Goal: Feedback & Contribution: Contribute content

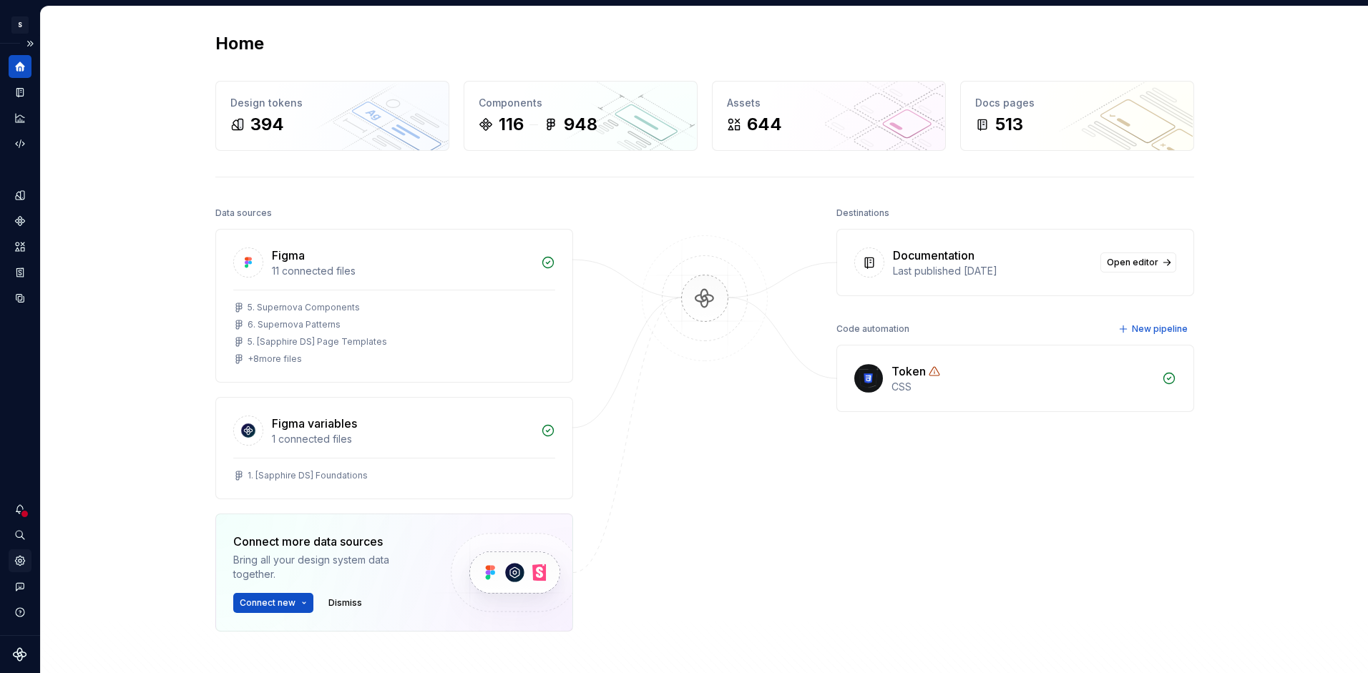
click at [24, 566] on icon "Settings" at bounding box center [20, 560] width 13 height 13
click at [24, 295] on icon "Data sources" at bounding box center [20, 298] width 9 height 9
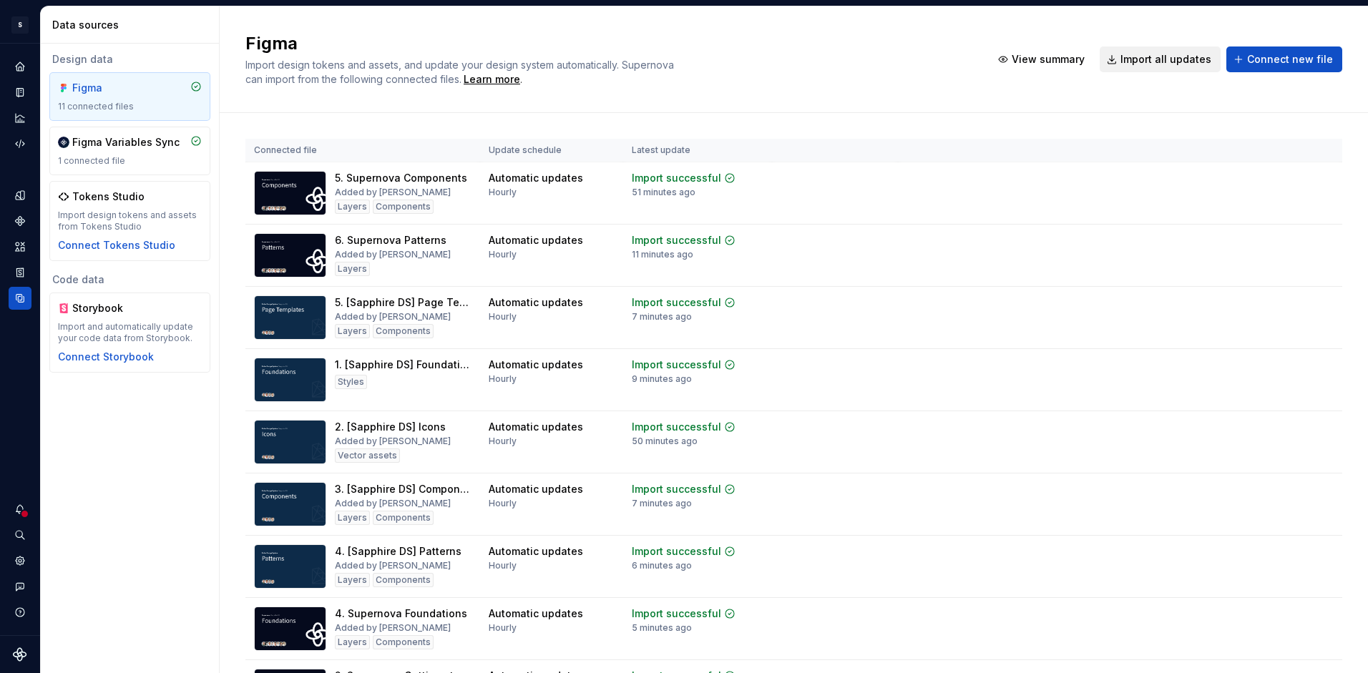
click at [1170, 65] on span "Import all updates" at bounding box center [1165, 59] width 91 height 14
click at [20, 87] on icon "Documentation" at bounding box center [20, 92] width 13 height 13
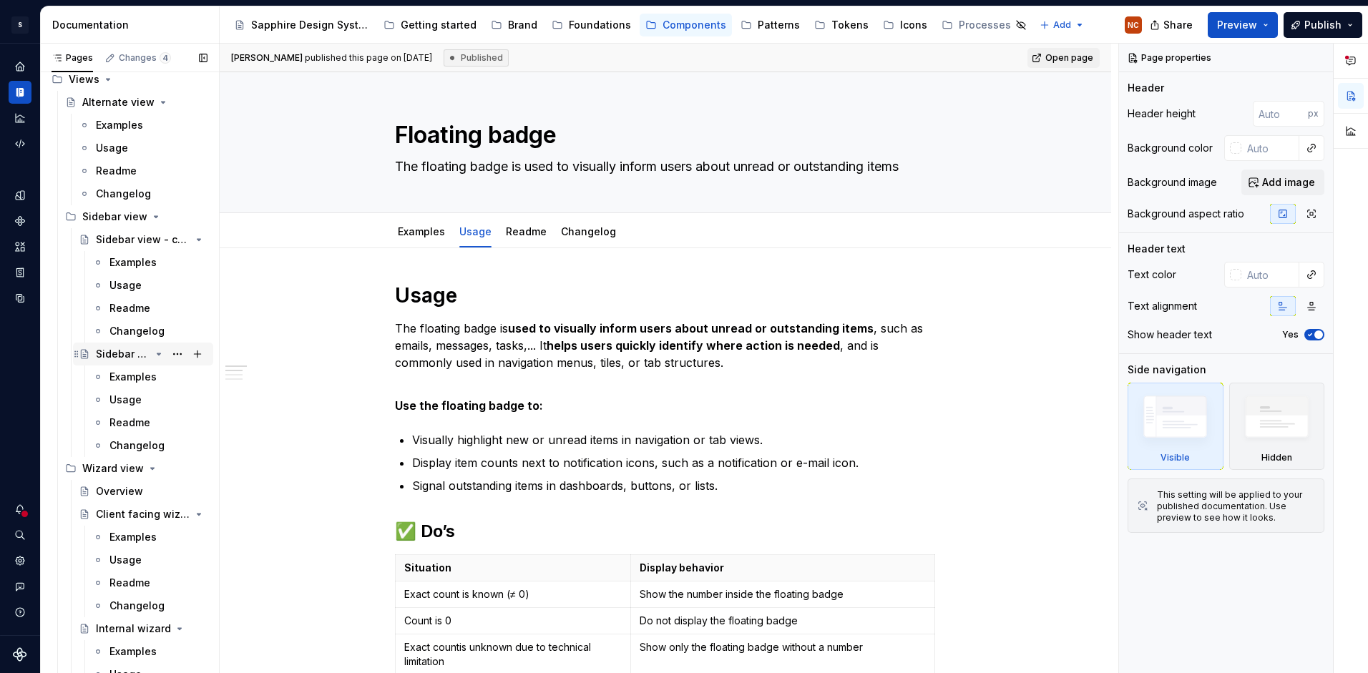
scroll to position [11154, 0]
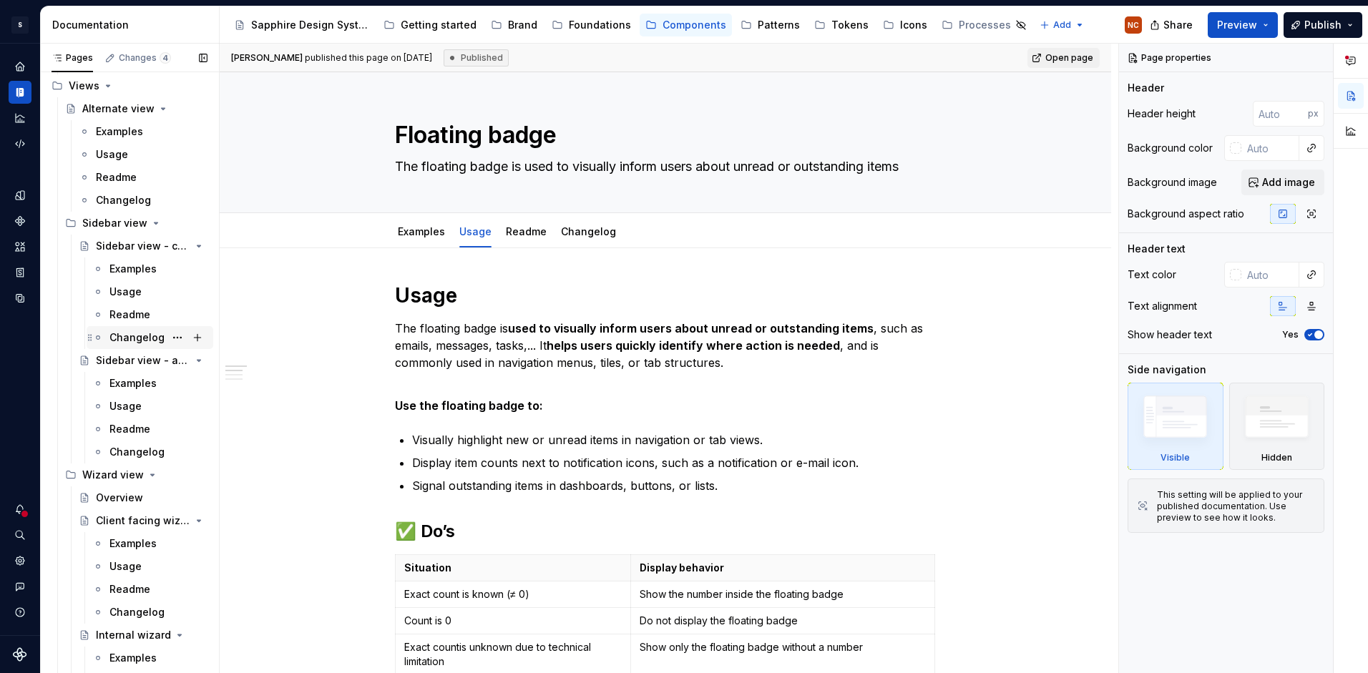
click at [765, 27] on div "Patterns" at bounding box center [779, 25] width 42 height 14
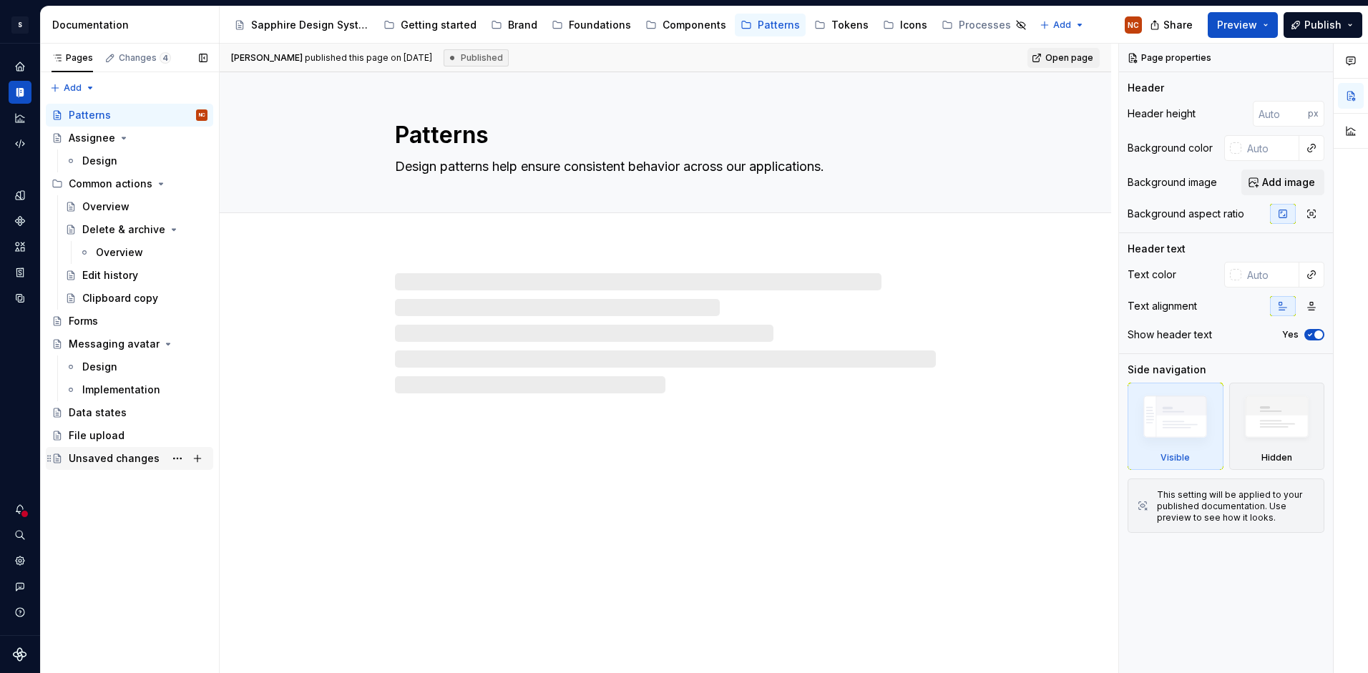
click at [120, 453] on div "Unsaved changes" at bounding box center [114, 458] width 91 height 14
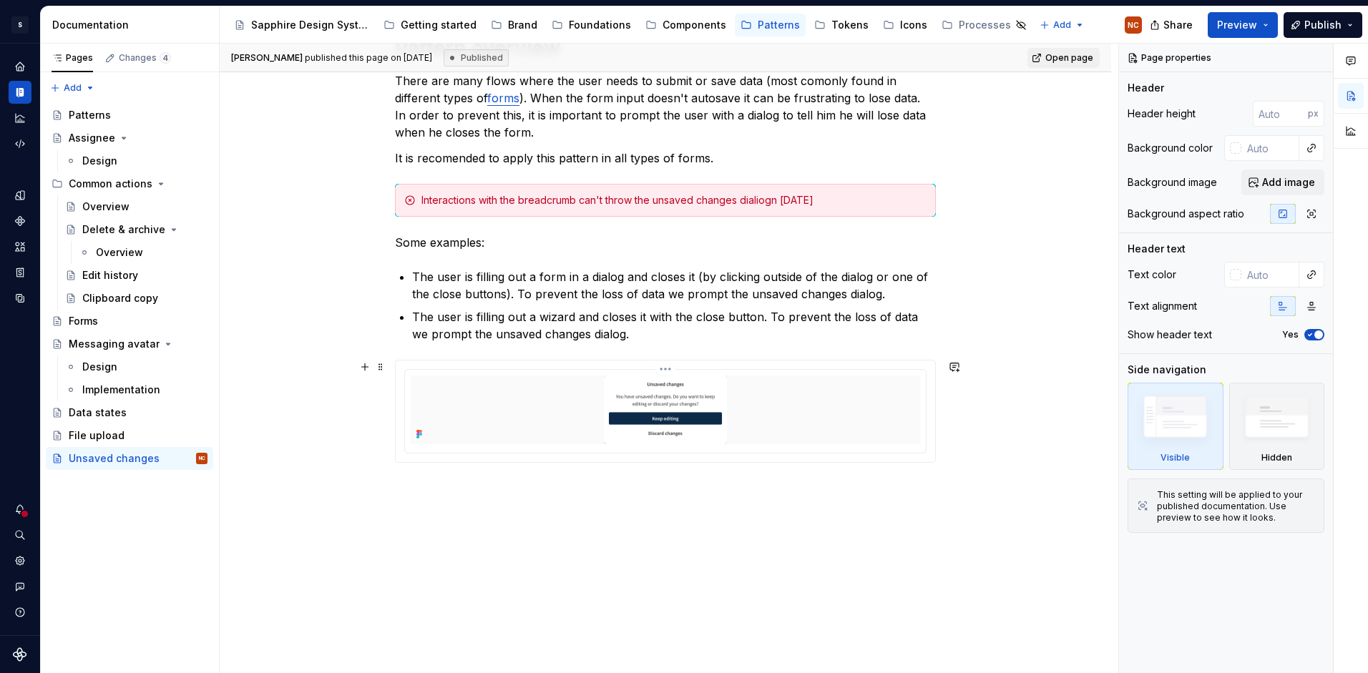
scroll to position [177, 0]
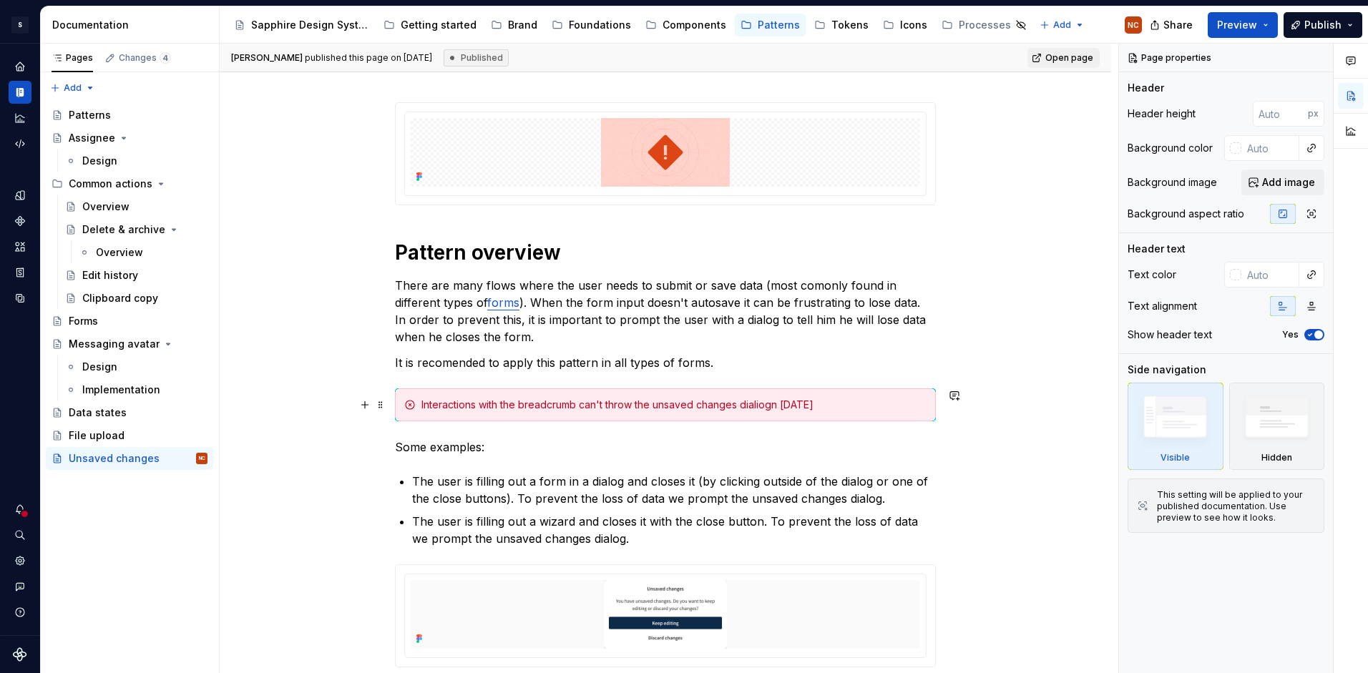
click at [765, 401] on div "Interactions with the breadcrumb can't throw the unsaved changes dialiogn [DATE]" at bounding box center [673, 405] width 505 height 14
type textarea "*"
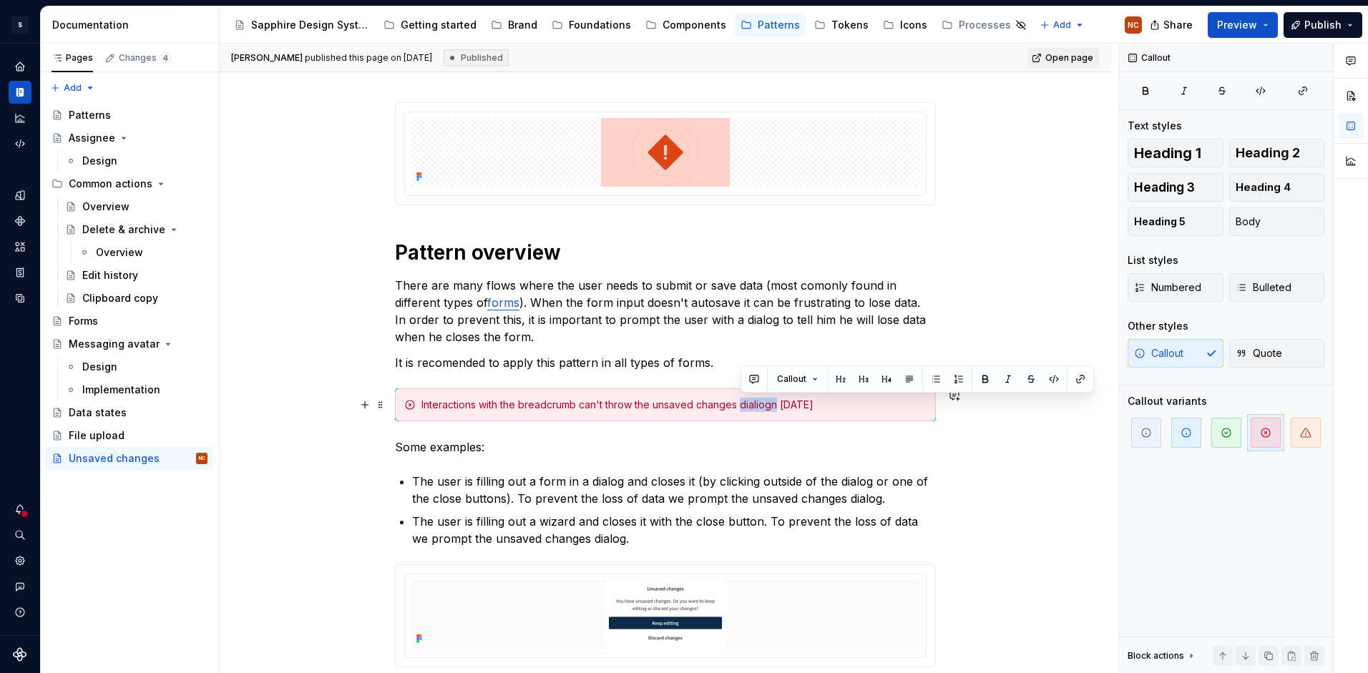
click at [765, 401] on div "Interactions with the breadcrumb can't throw the unsaved changes dialiogn [DATE]" at bounding box center [673, 405] width 505 height 14
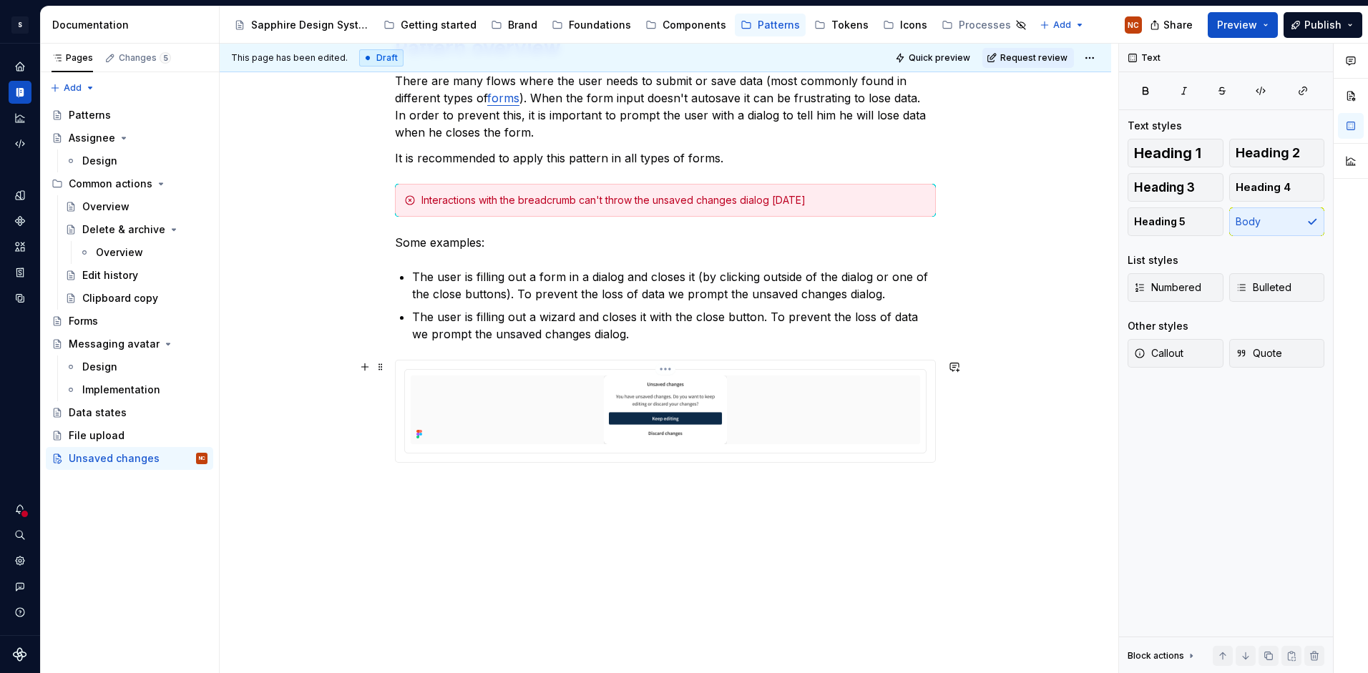
scroll to position [381, 0]
click at [722, 329] on p "The user is filling out a wizard and closes it with the close button. To preven…" at bounding box center [674, 325] width 524 height 34
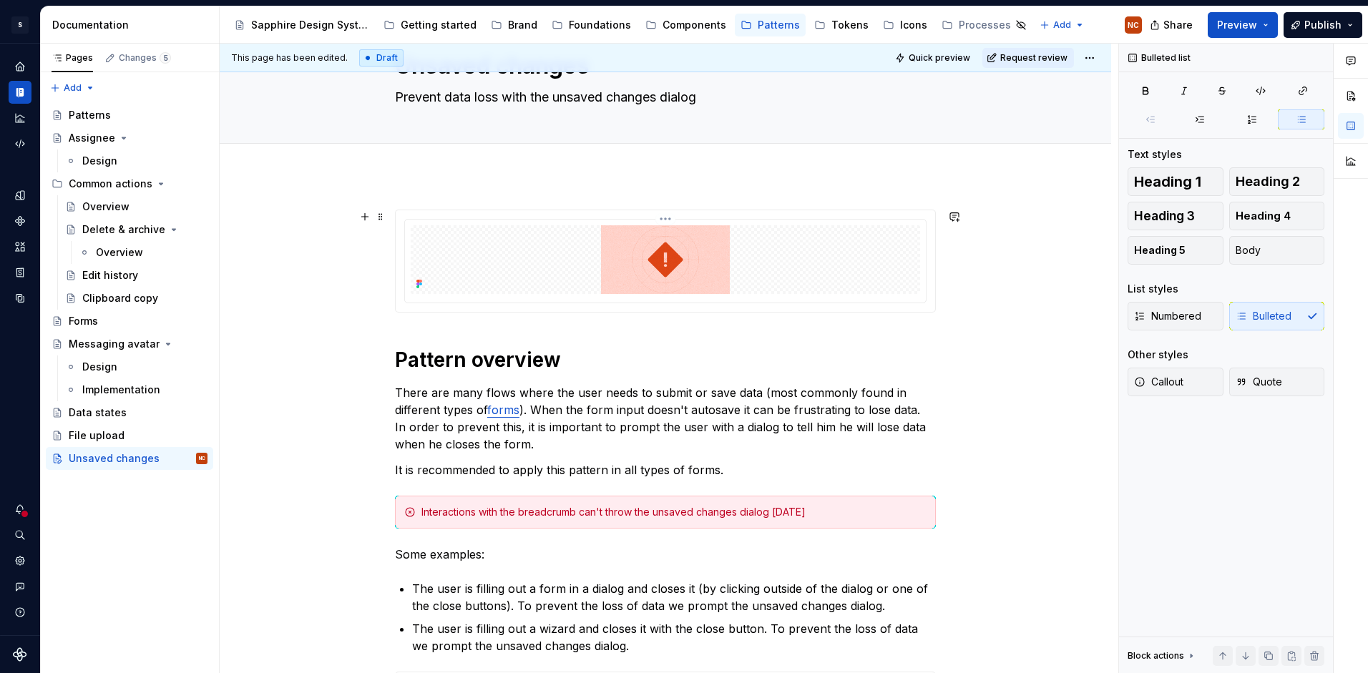
scroll to position [0, 0]
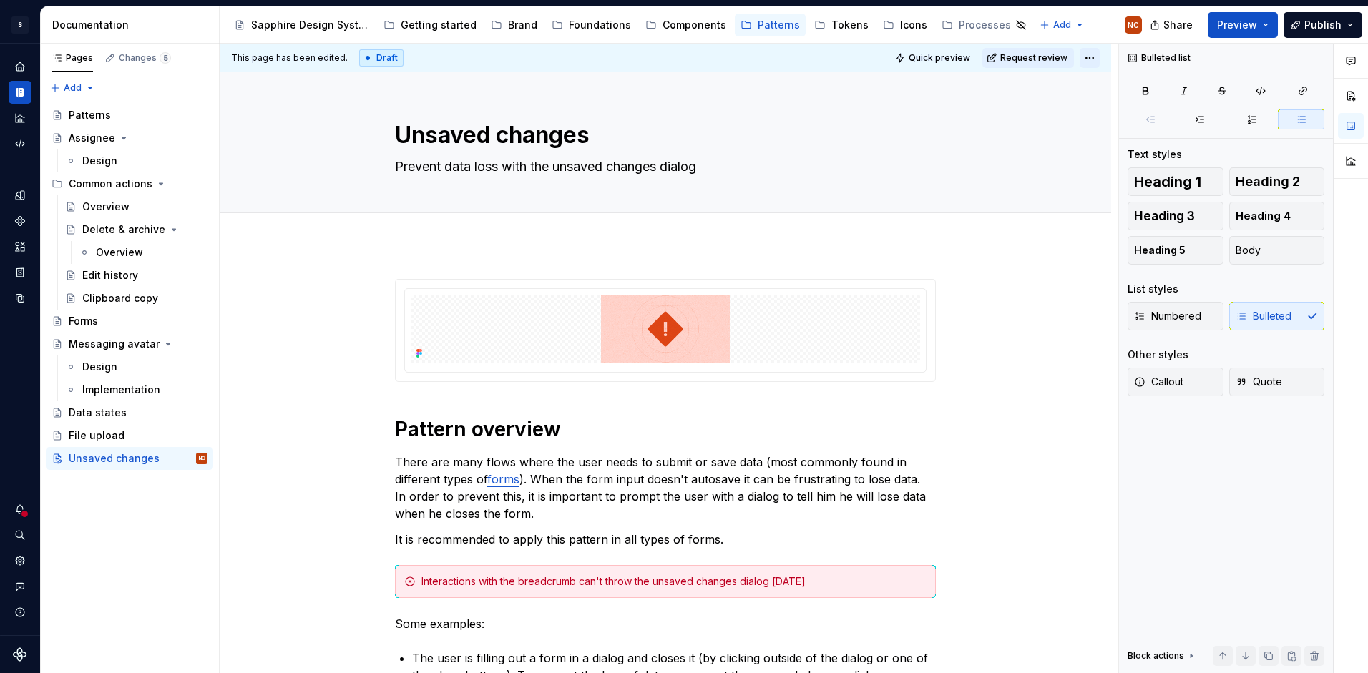
click at [1088, 57] on html "S Sapphire [GEOGRAPHIC_DATA] Design system data Documentation Accessibility gui…" at bounding box center [684, 336] width 1368 height 673
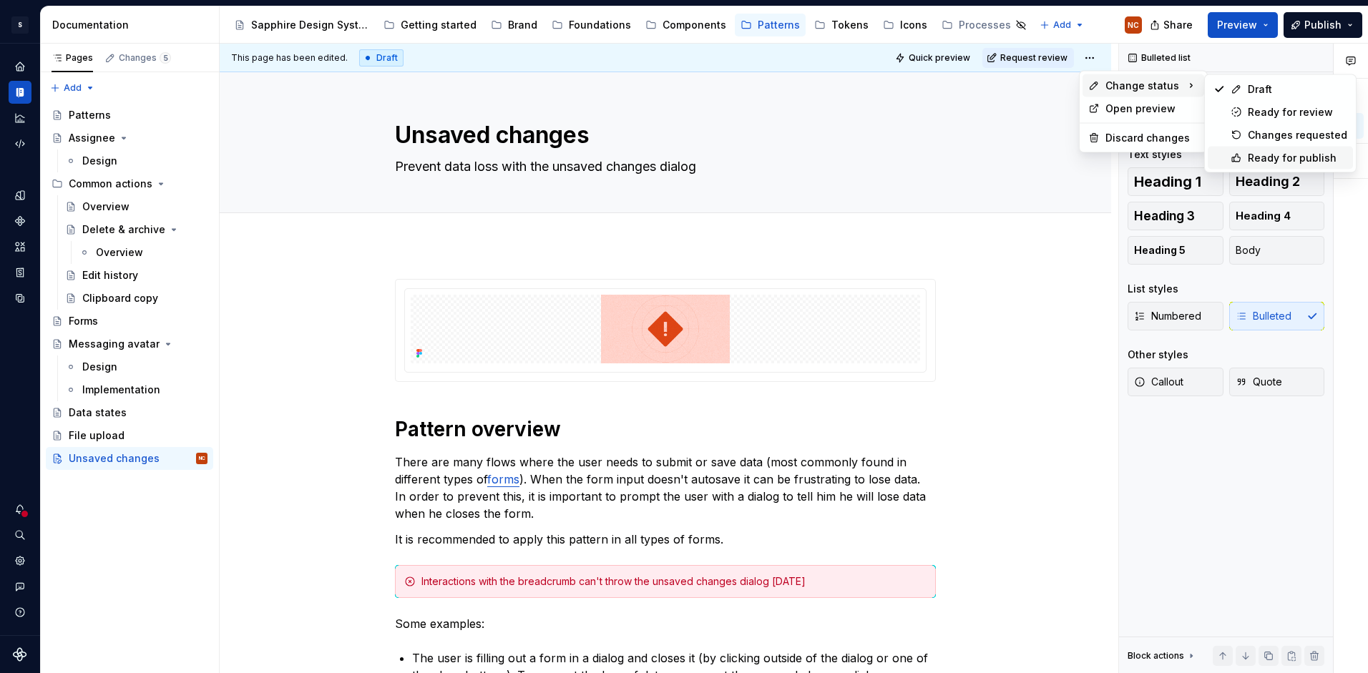
click at [1278, 156] on div "Ready for publish" at bounding box center [1296, 158] width 99 height 14
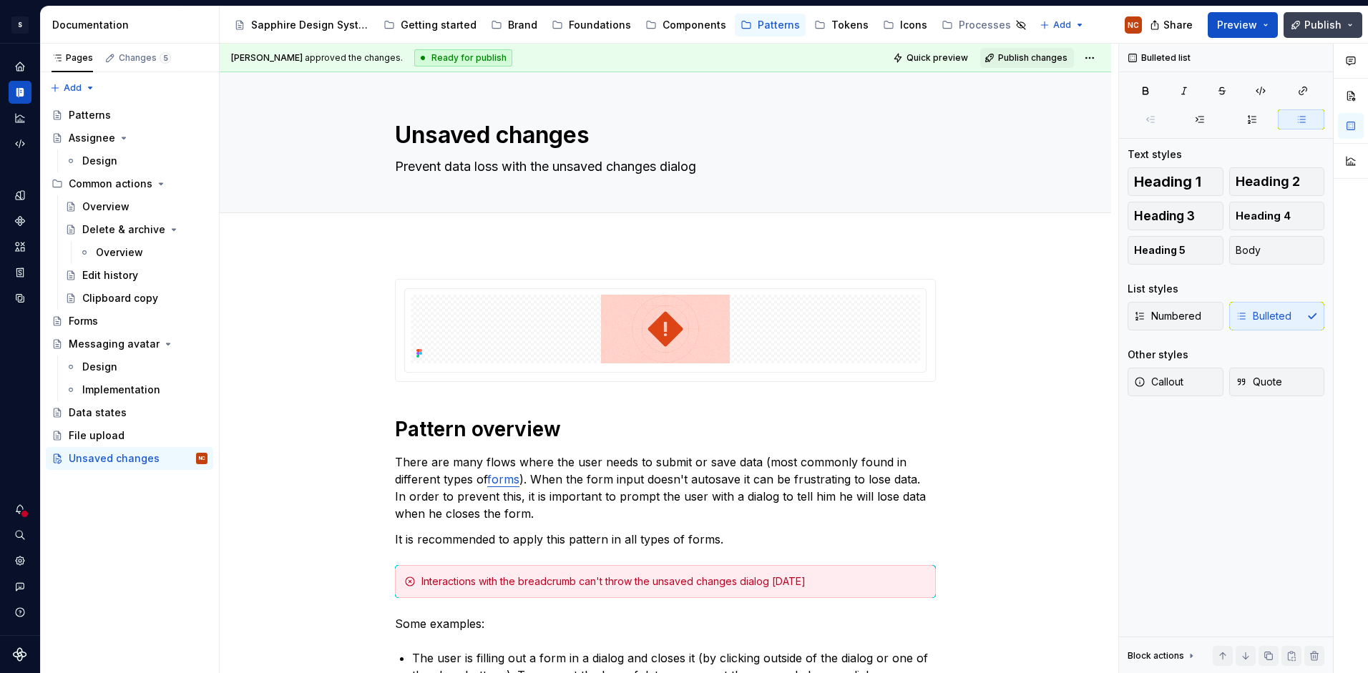
click at [1298, 29] on button "Publish" at bounding box center [1322, 25] width 79 height 26
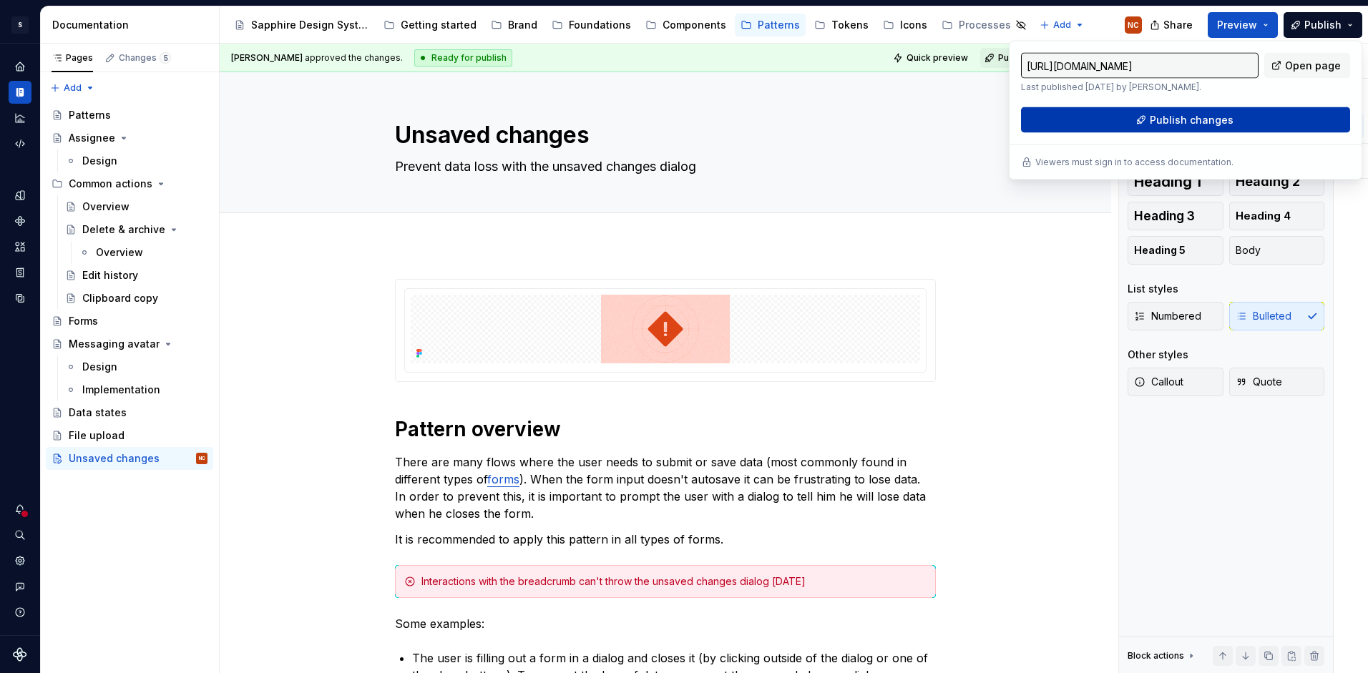
click at [1127, 123] on button "Publish changes" at bounding box center [1185, 120] width 329 height 26
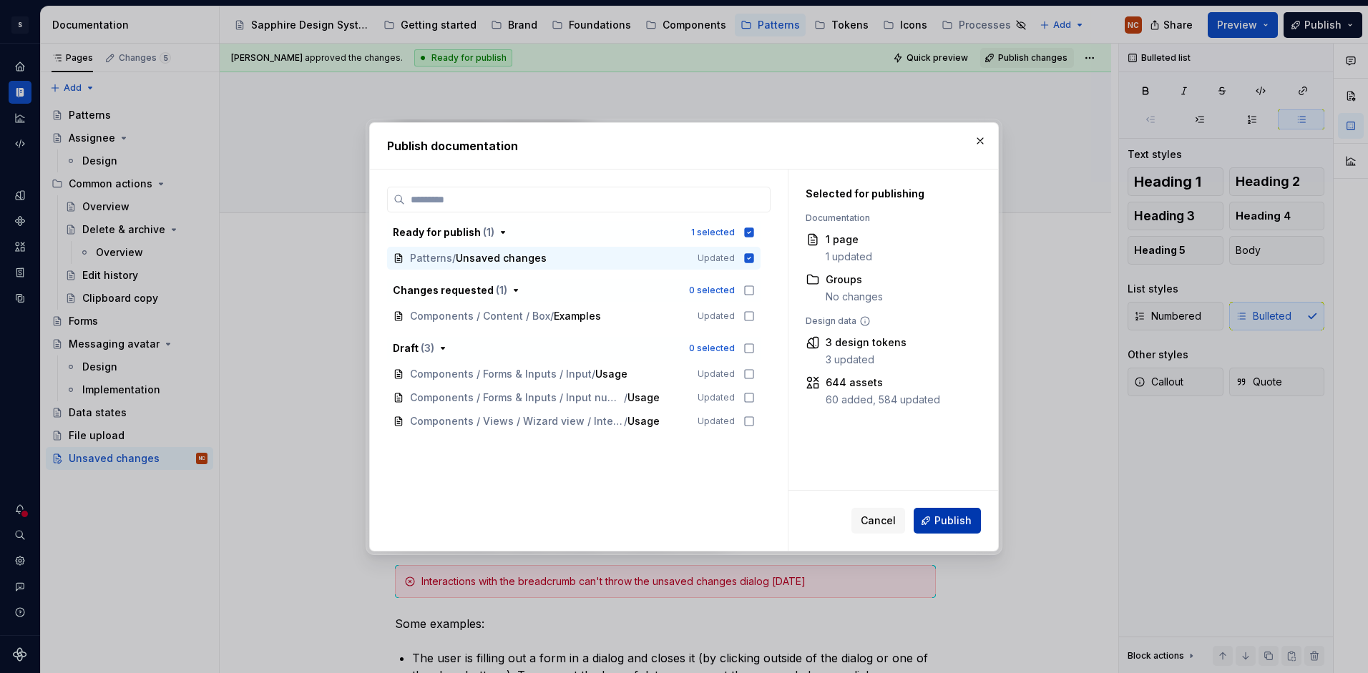
click at [939, 524] on span "Publish" at bounding box center [952, 521] width 37 height 14
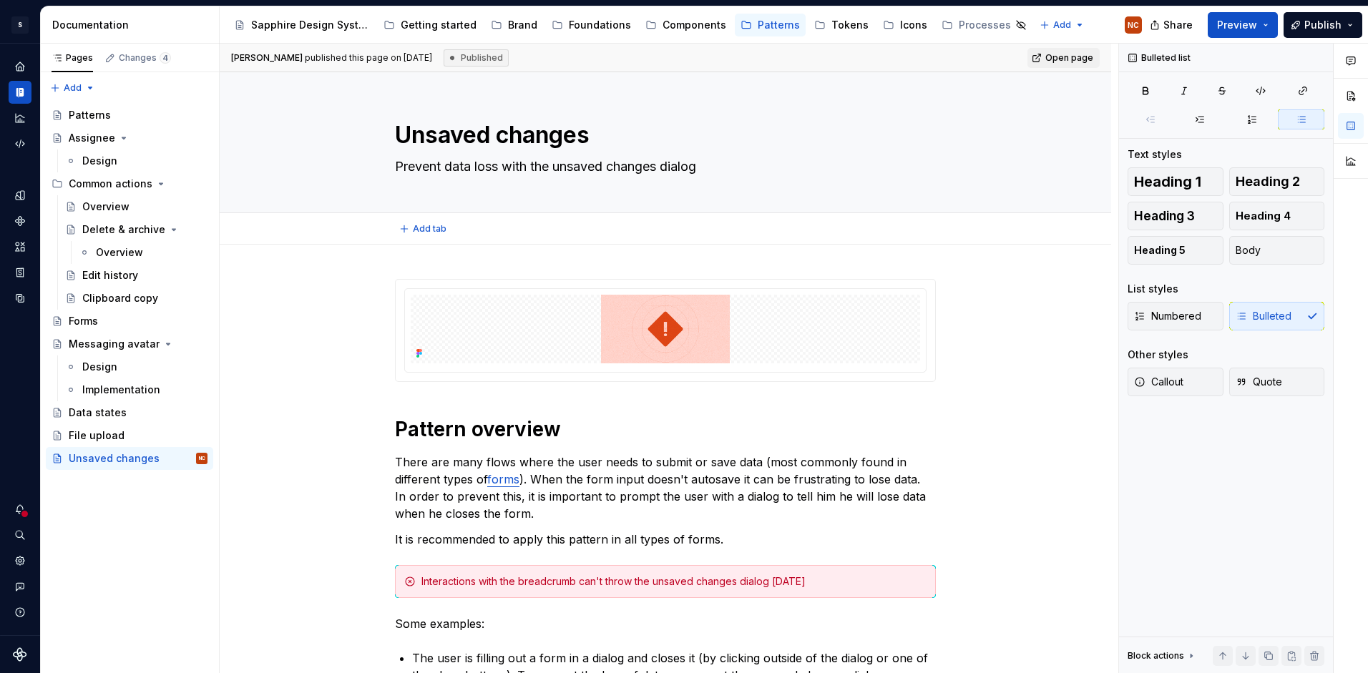
type textarea "*"
